Goal: Navigation & Orientation: Find specific page/section

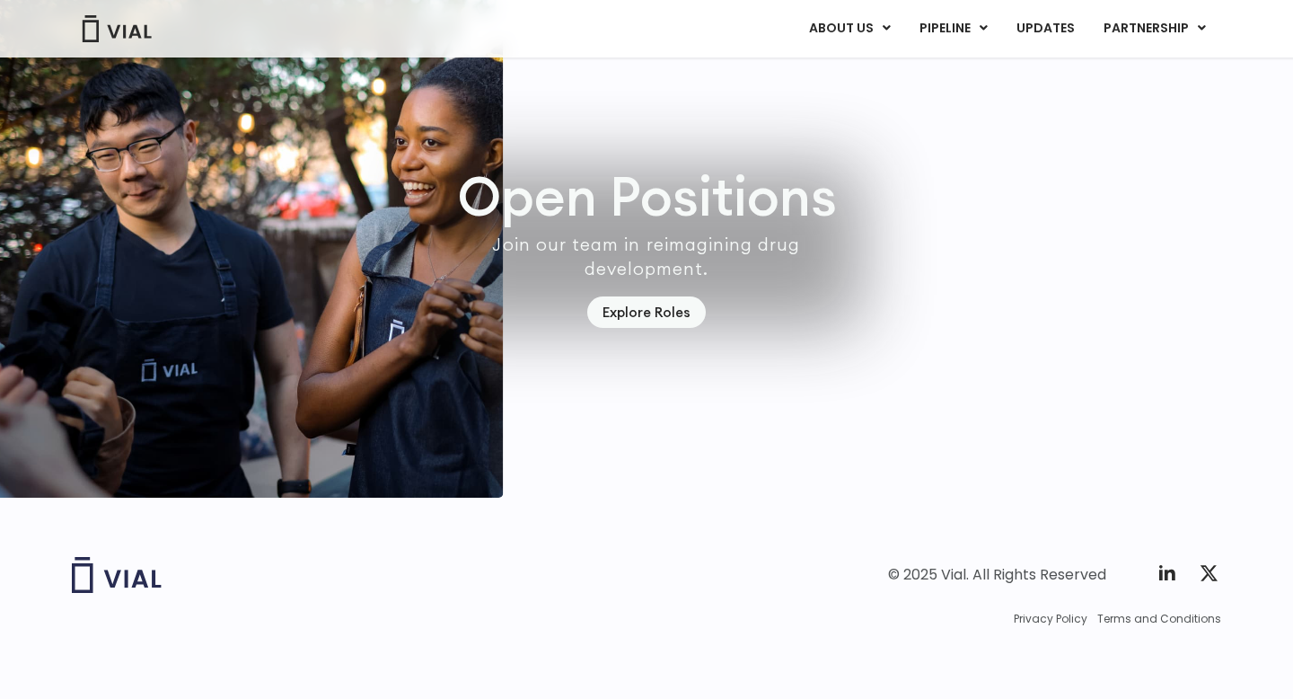
scroll to position [5256, 0]
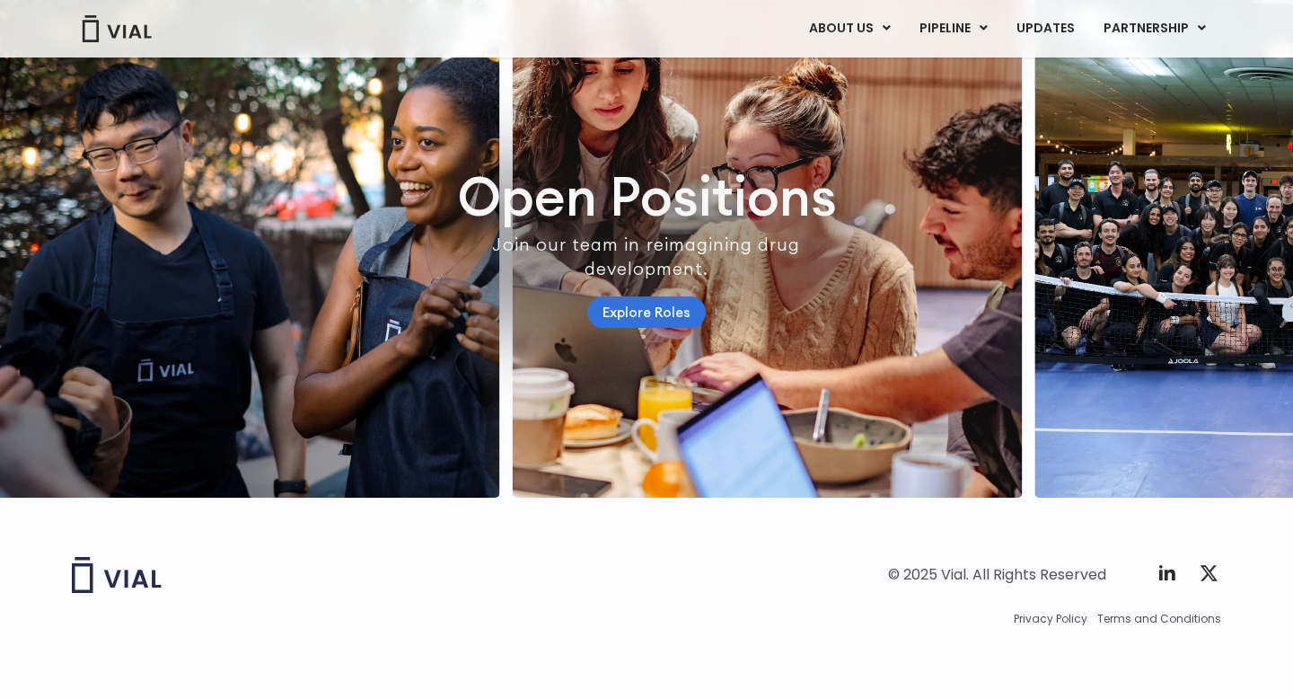
click at [634, 328] on link "Explore Roles" at bounding box center [646, 311] width 119 height 31
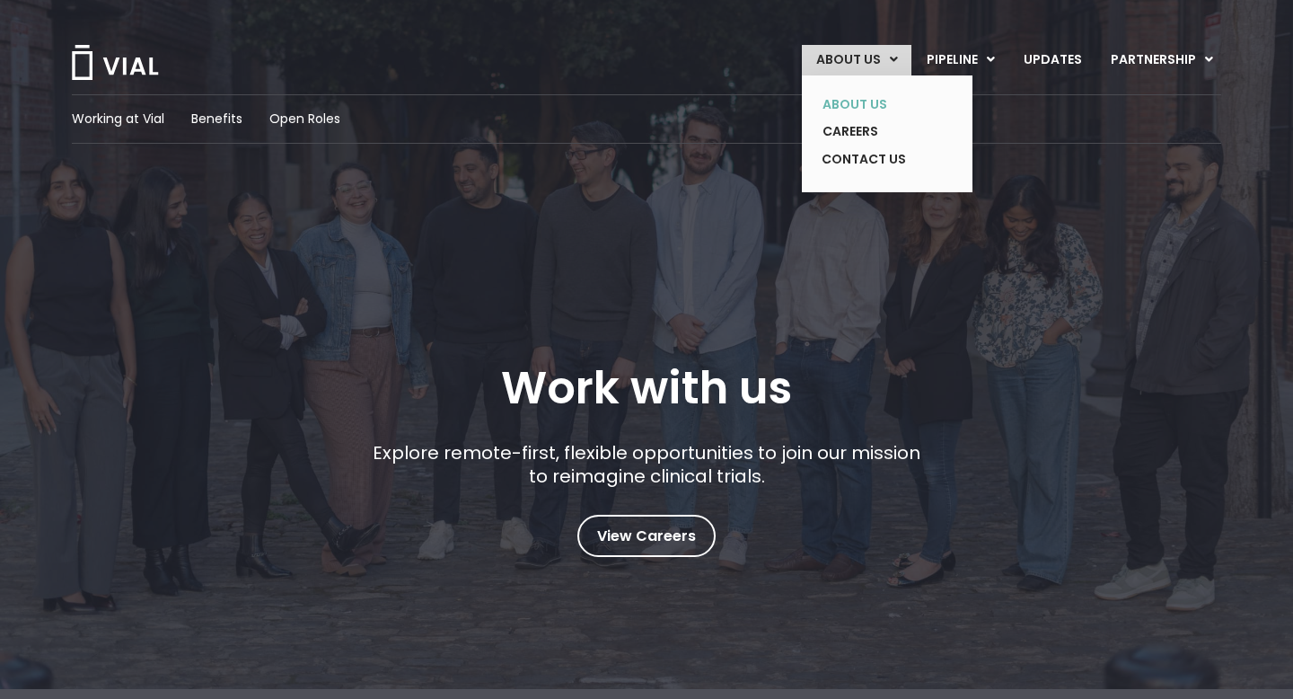
click at [862, 98] on link "ABOUT US" at bounding box center [873, 105] width 131 height 28
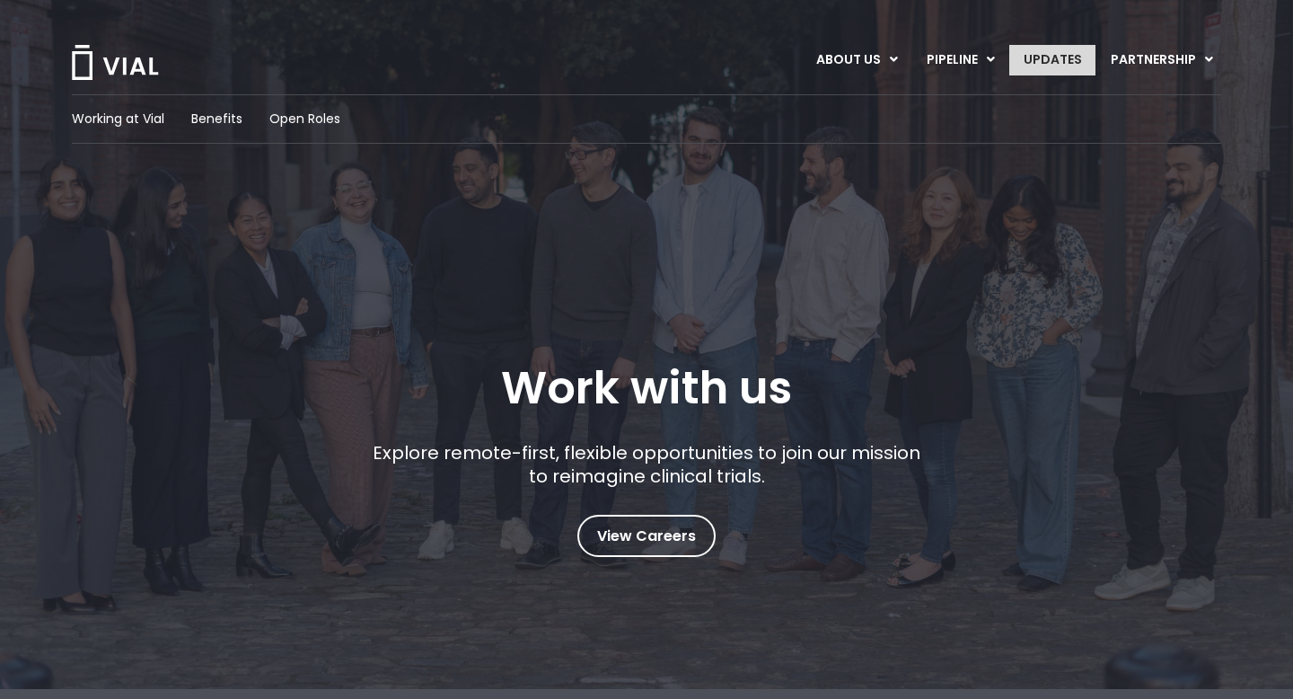
click at [1044, 66] on link "UPDATES" at bounding box center [1053, 60] width 86 height 31
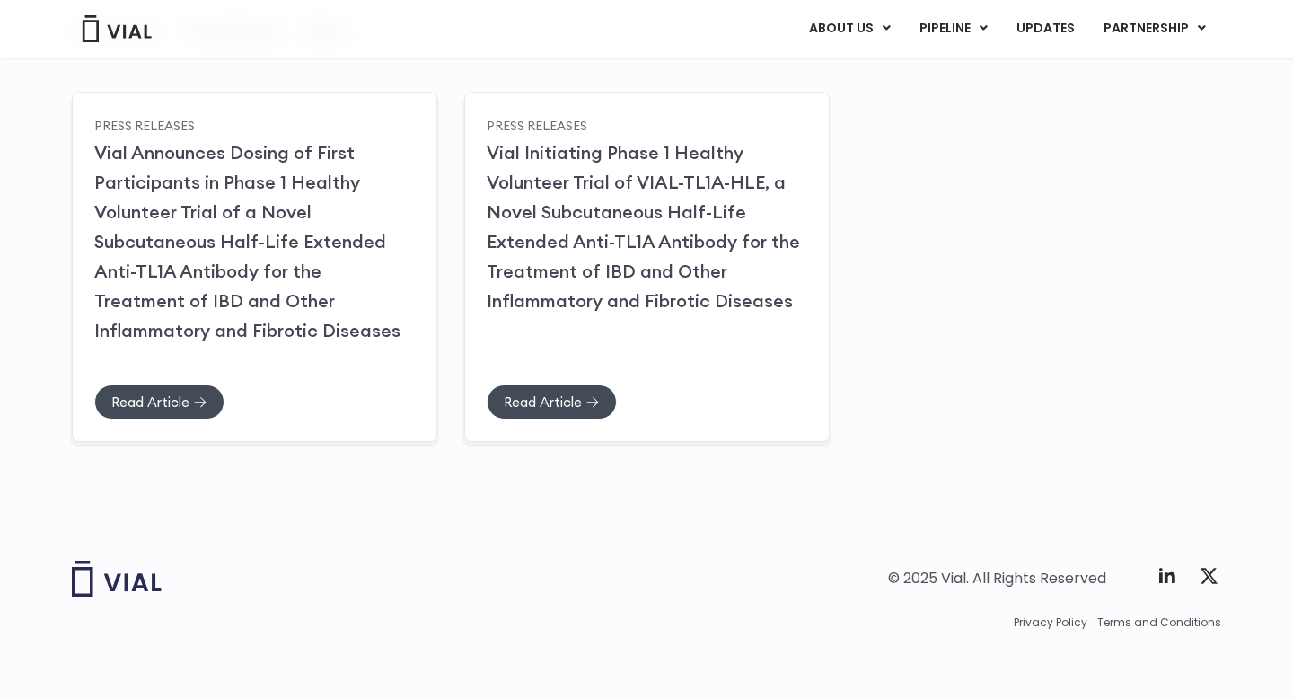
scroll to position [300, 0]
